Goal: Task Accomplishment & Management: Use online tool/utility

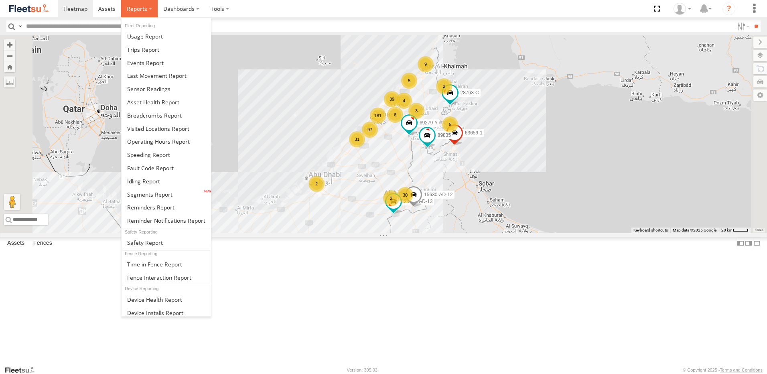
click at [133, 9] on span at bounding box center [137, 9] width 20 height 8
click at [161, 75] on span at bounding box center [156, 76] width 59 height 8
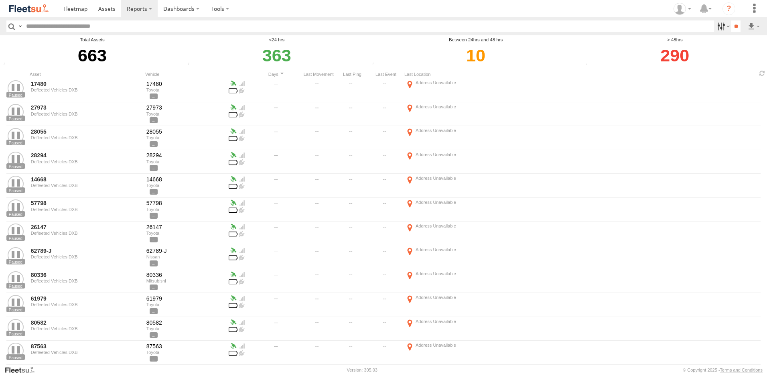
click at [715, 28] on label at bounding box center [722, 26] width 17 height 12
click at [0, 0] on span "AAN Branch" at bounding box center [0, 0] width 0 height 0
click at [0, 0] on span "Alquoz Branch" at bounding box center [0, 0] width 0 height 0
click at [0, 0] on span "Aramex Mofaic branch-[GEOGRAPHIC_DATA]" at bounding box center [0, 0] width 0 height 0
click at [0, 0] on span "Aramex Umm Ramool" at bounding box center [0, 0] width 0 height 0
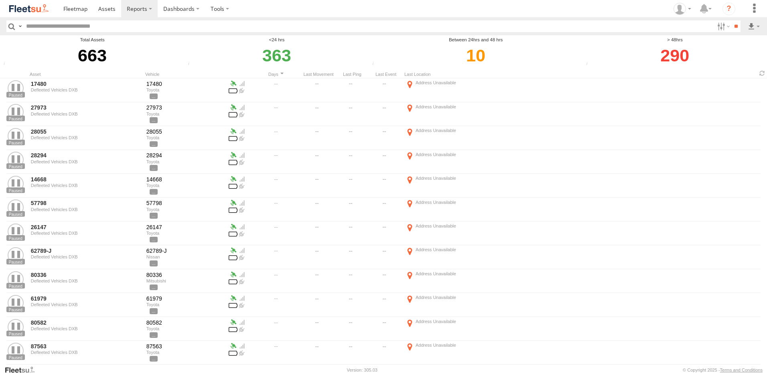
click at [0, 0] on span "COURT DXB - GOP" at bounding box center [0, 0] width 0 height 0
click at [0, 0] on span "Aramex Umm Ramool" at bounding box center [0, 0] width 0 height 0
click at [0, 0] on span "Aramex Mofaic branch-[GEOGRAPHIC_DATA]" at bounding box center [0, 0] width 0 height 0
click at [0, 0] on span "Alquoz Branch" at bounding box center [0, 0] width 0 height 0
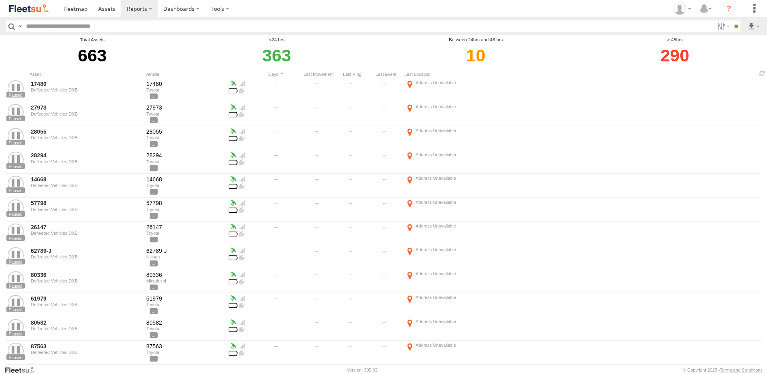
click at [0, 0] on span "AAN Branch" at bounding box center [0, 0] width 0 height 0
click at [0, 0] on span "DXB" at bounding box center [0, 0] width 0 height 0
click at [0, 0] on span "AAN Branch" at bounding box center [0, 0] width 0 height 0
click at [0, 0] on div "Alquoz Branch" at bounding box center [0, 0] width 0 height 0
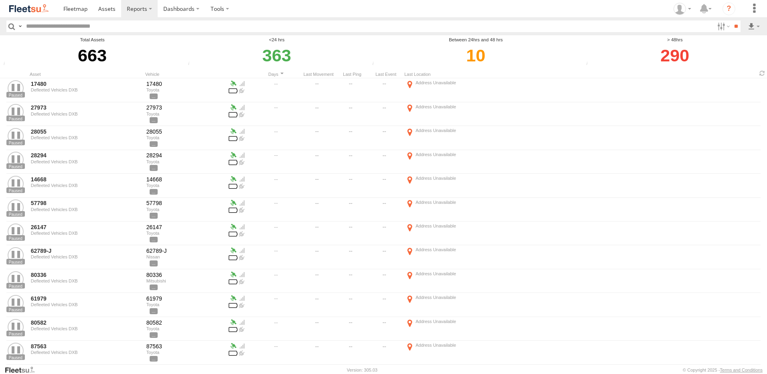
click at [0, 0] on span "Alquoz Branch" at bounding box center [0, 0] width 0 height 0
click at [0, 0] on span "Aramex Mofaic branch-[GEOGRAPHIC_DATA]" at bounding box center [0, 0] width 0 height 0
click at [0, 0] on span "Aramex Umm Ramool" at bounding box center [0, 0] width 0 height 0
click at [0, 0] on span "COURT DXB - GOP" at bounding box center [0, 0] width 0 height 0
click at [0, 0] on span "RAK Branch" at bounding box center [0, 0] width 0 height 0
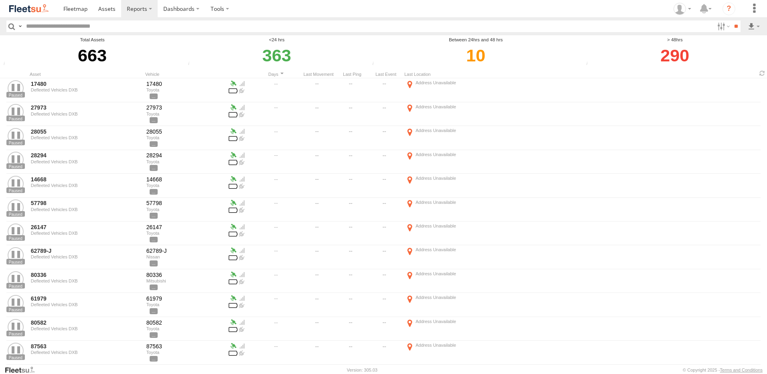
click at [0, 0] on span "Sharjah Branch" at bounding box center [0, 0] width 0 height 0
click at [0, 0] on span "RAK Branch" at bounding box center [0, 0] width 0 height 0
click at [732, 27] on input "**" at bounding box center [736, 26] width 9 height 12
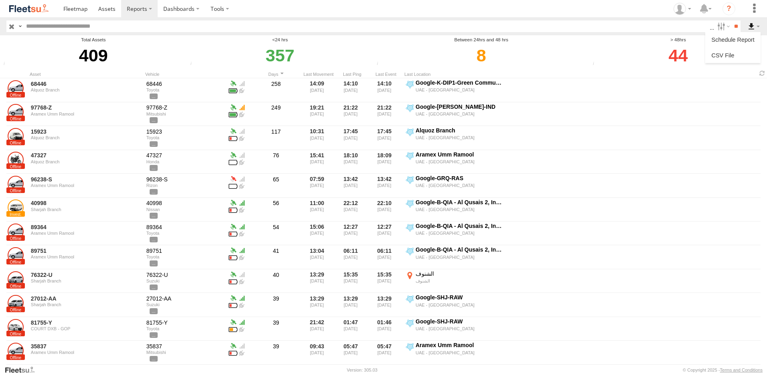
click at [756, 27] on label at bounding box center [754, 26] width 14 height 12
click at [738, 58] on link at bounding box center [733, 55] width 49 height 12
